Goal: Navigation & Orientation: Go to known website

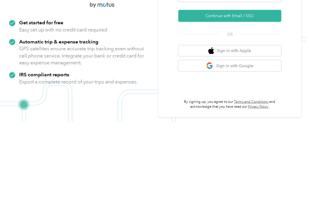
click at [250, 90] on button "Continue with Email / SSO" at bounding box center [229, 96] width 103 height 12
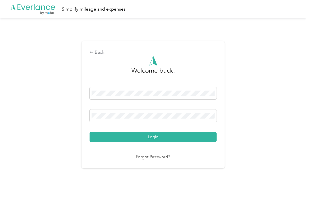
scroll to position [10, 0]
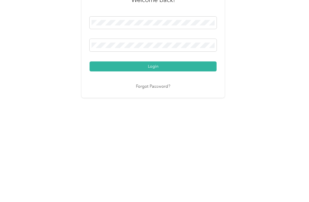
click at [149, 132] on button "Login" at bounding box center [152, 137] width 127 height 10
